Goal: Information Seeking & Learning: Learn about a topic

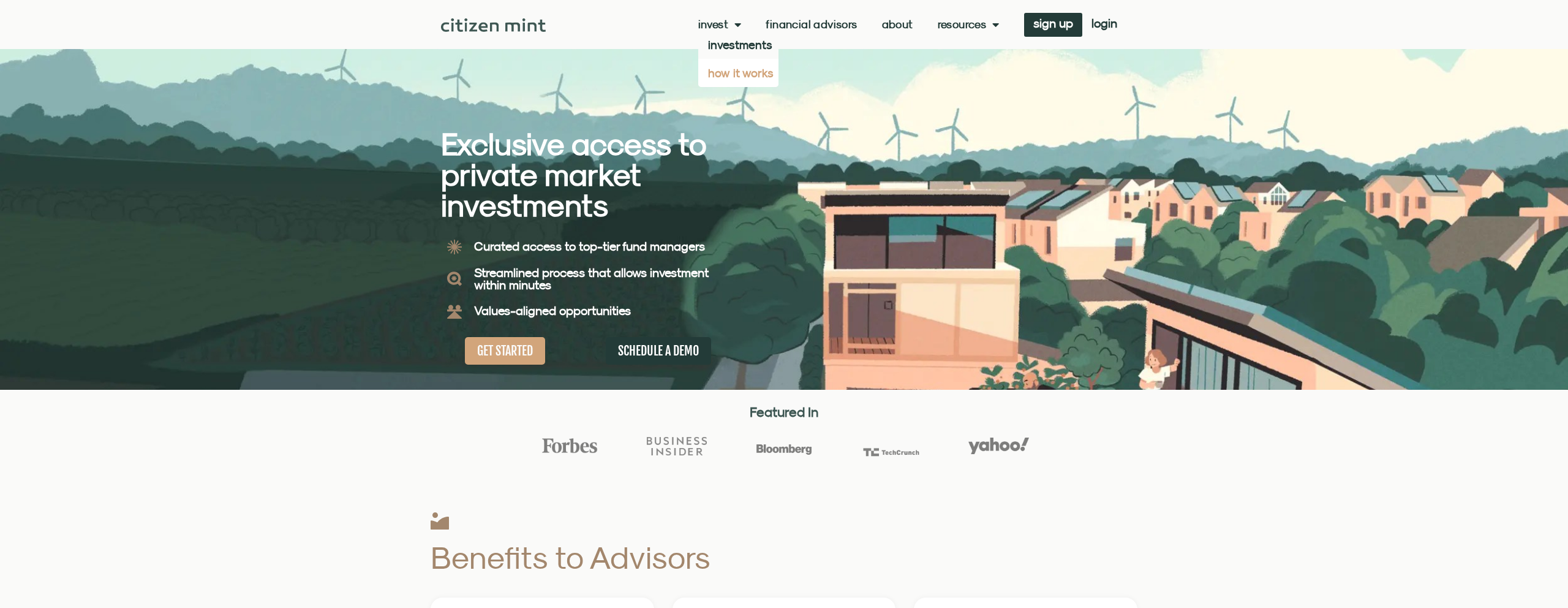
click at [734, 74] on link "how it works" at bounding box center [738, 73] width 80 height 29
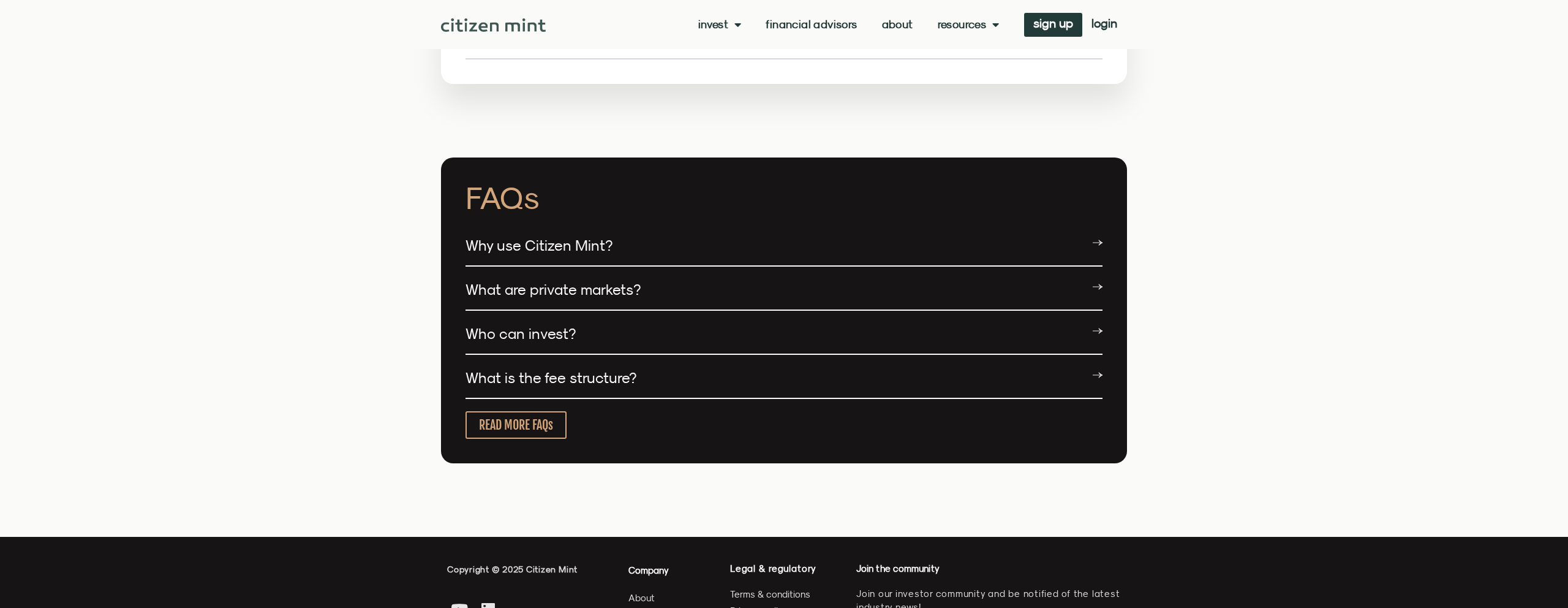
scroll to position [2318, 0]
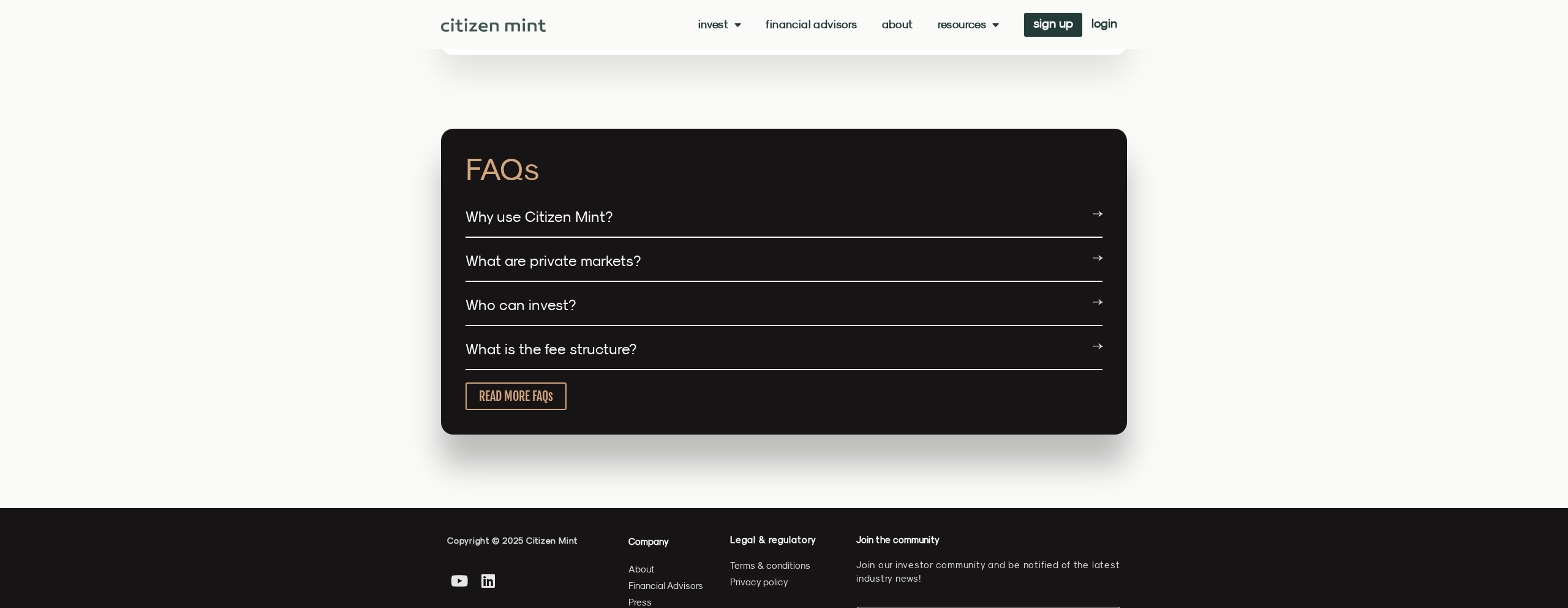
click at [577, 291] on div "Who can invest?" at bounding box center [784, 305] width 637 height 41
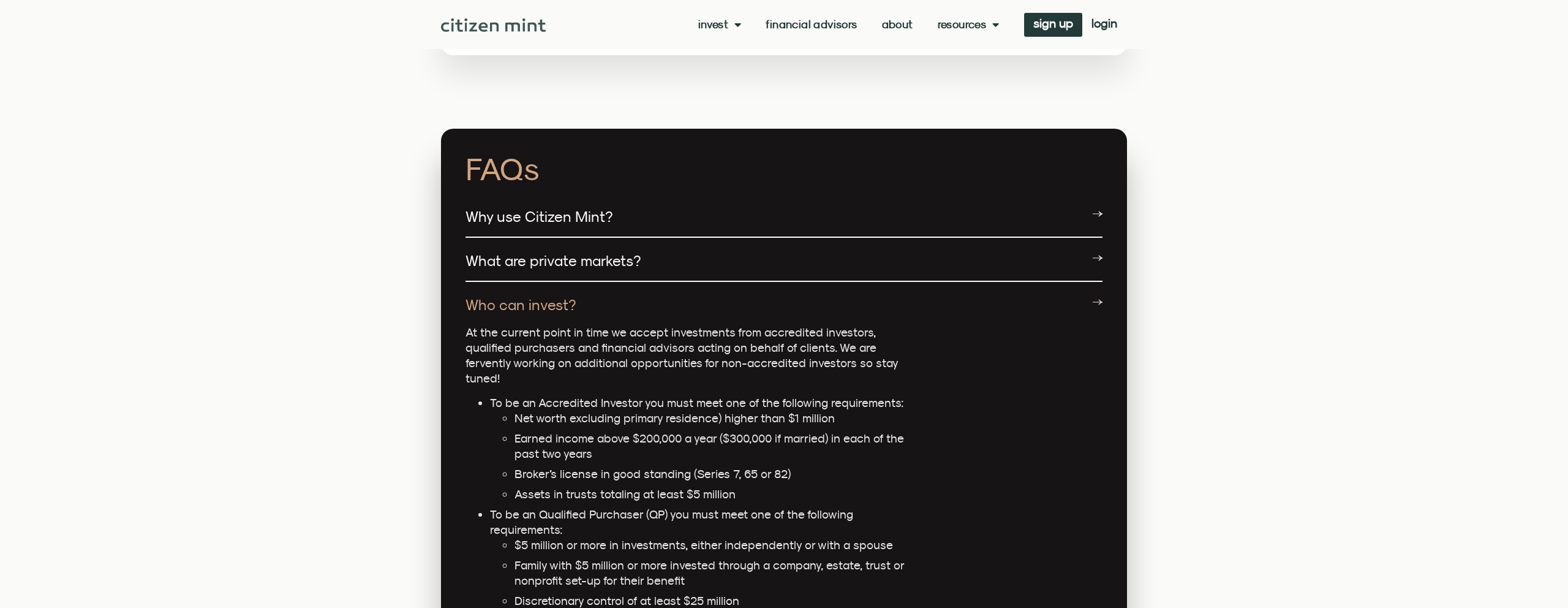
scroll to position [2347, 0]
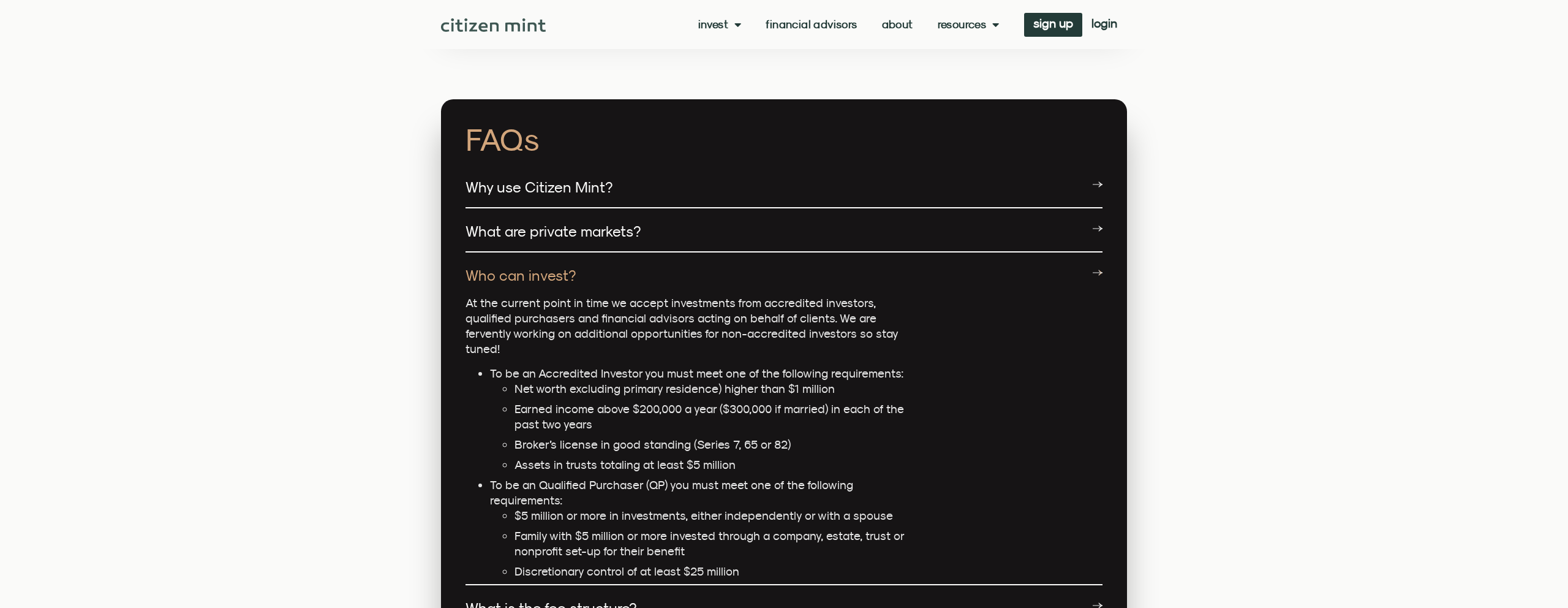
click at [1020, 256] on div "Who can invest?" at bounding box center [784, 275] width 637 height 40
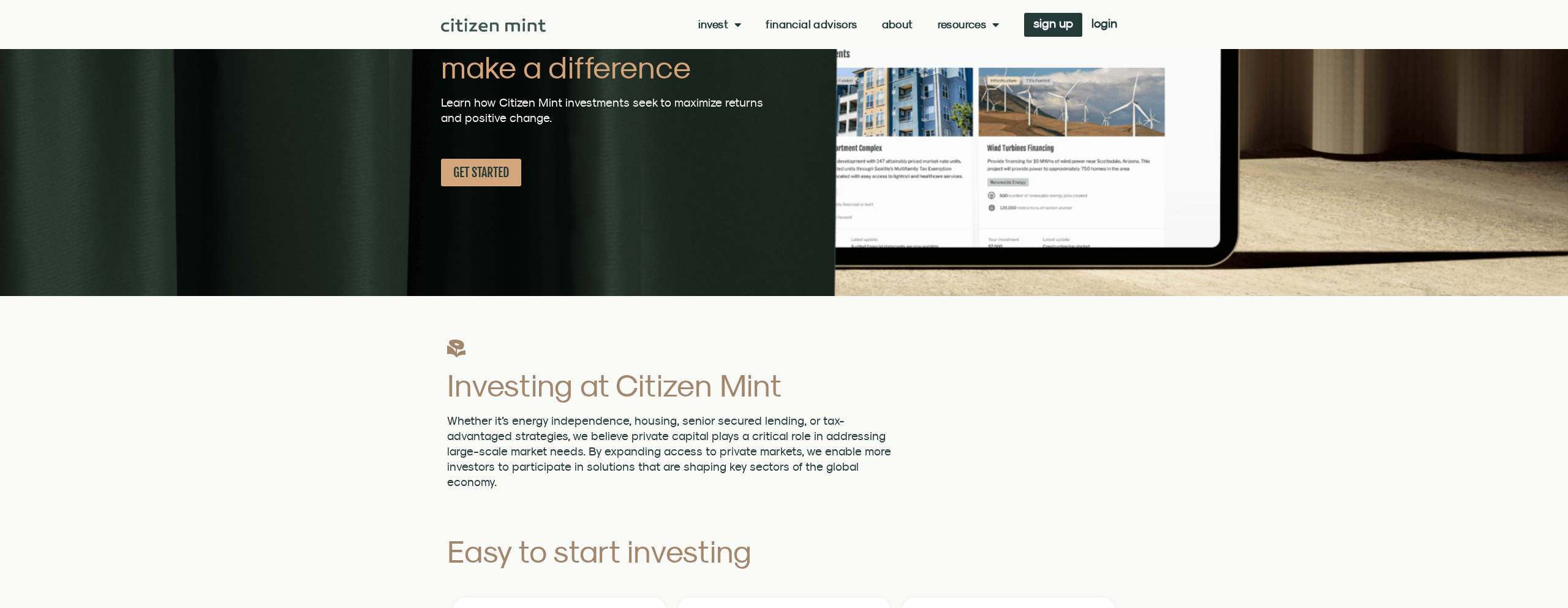
scroll to position [0, 0]
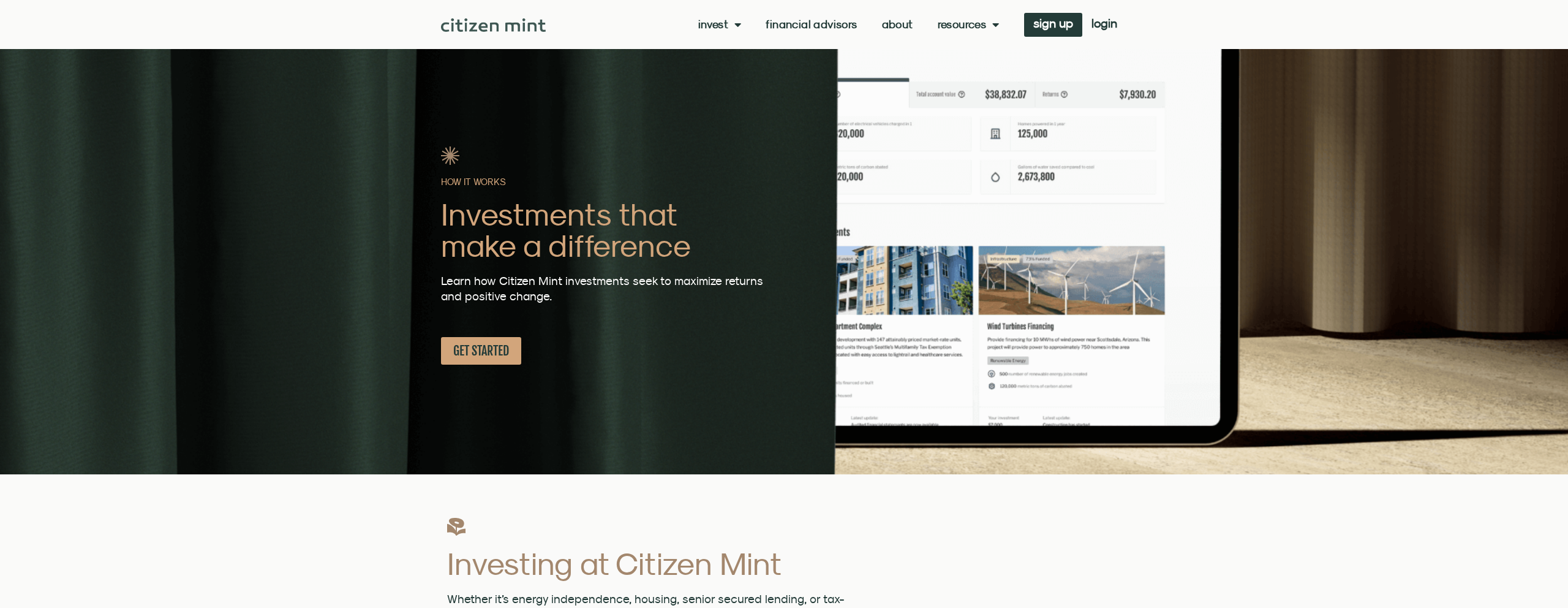
click at [524, 21] on img at bounding box center [493, 25] width 105 height 13
